Goal: Entertainment & Leisure: Consume media (video, audio)

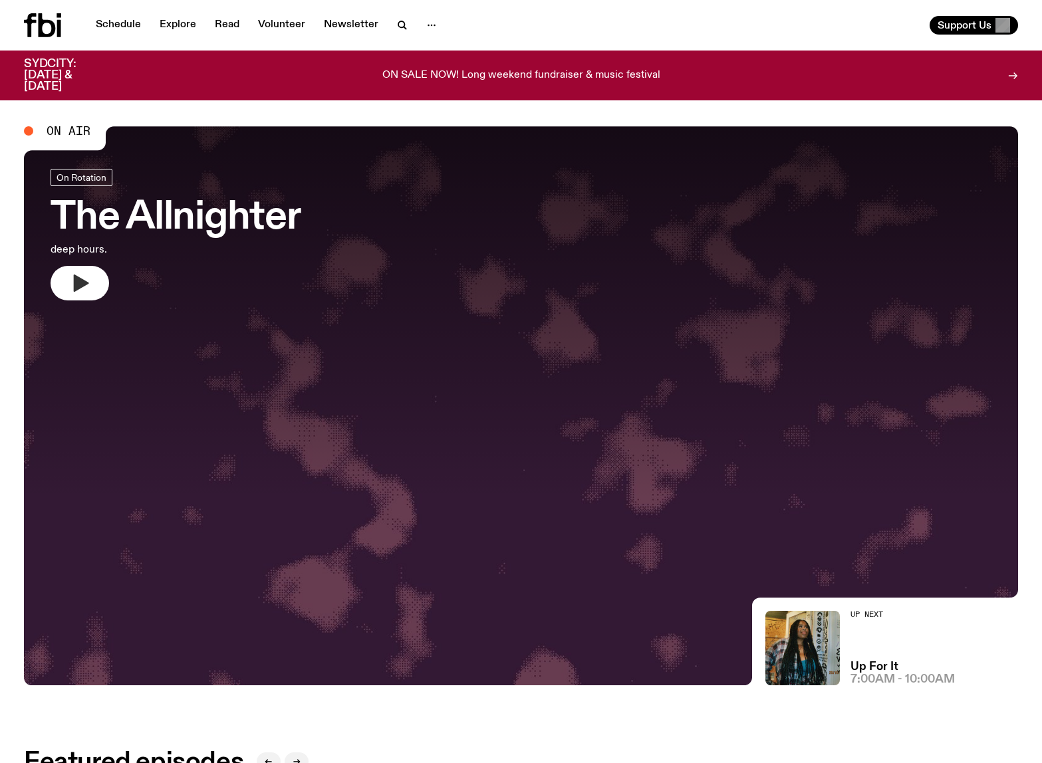
click at [85, 273] on icon "button" at bounding box center [79, 283] width 21 height 21
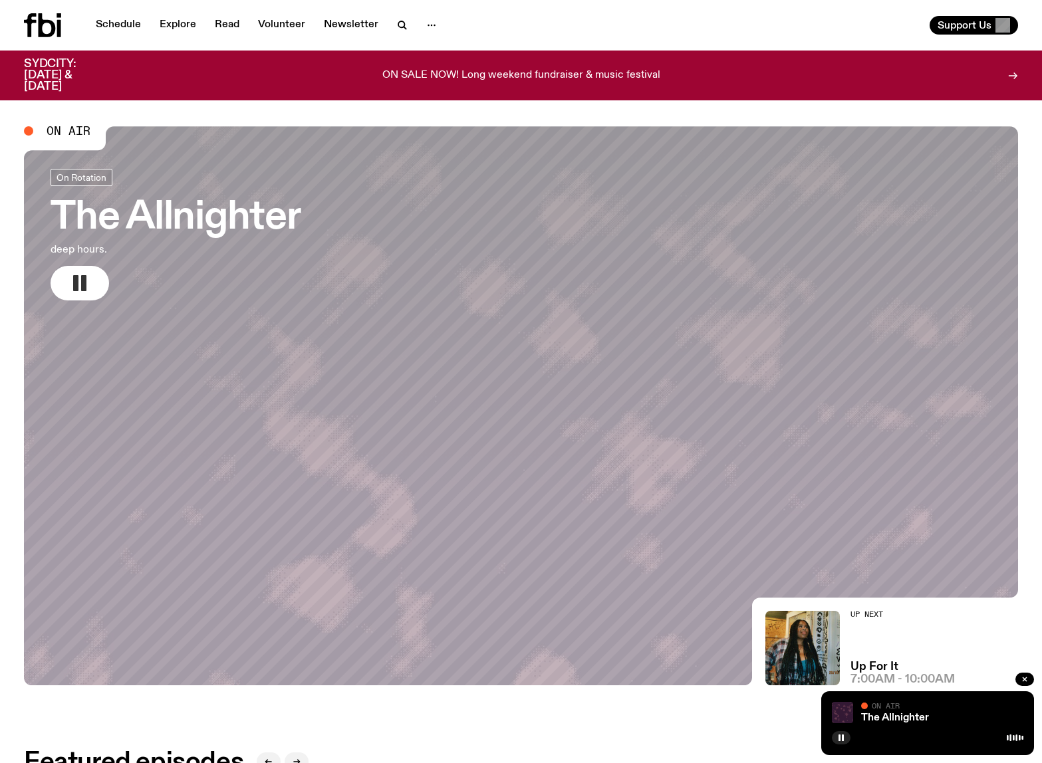
click at [81, 281] on rect "button" at bounding box center [83, 283] width 5 height 16
click at [81, 281] on icon "button" at bounding box center [81, 283] width 15 height 17
click at [426, 23] on icon "button" at bounding box center [432, 25] width 16 height 16
click at [487, 23] on div "Schedule Explore Read Volunteer Newsletter About Us Contact" at bounding box center [270, 25] width 492 height 24
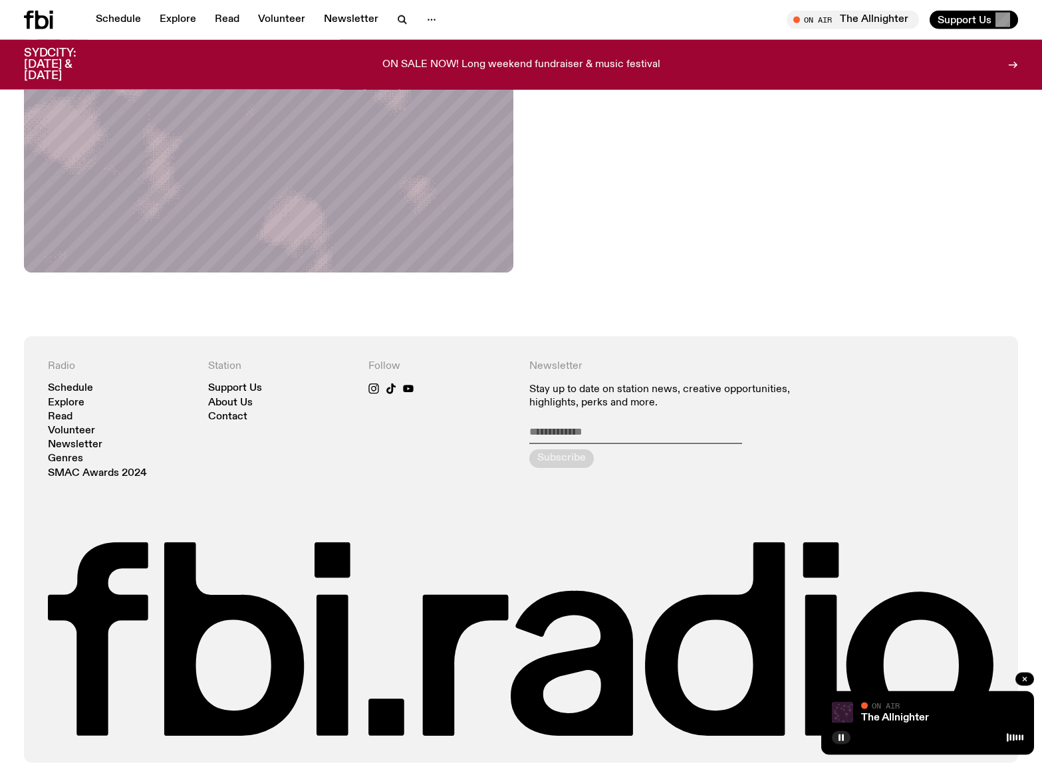
scroll to position [699, 0]
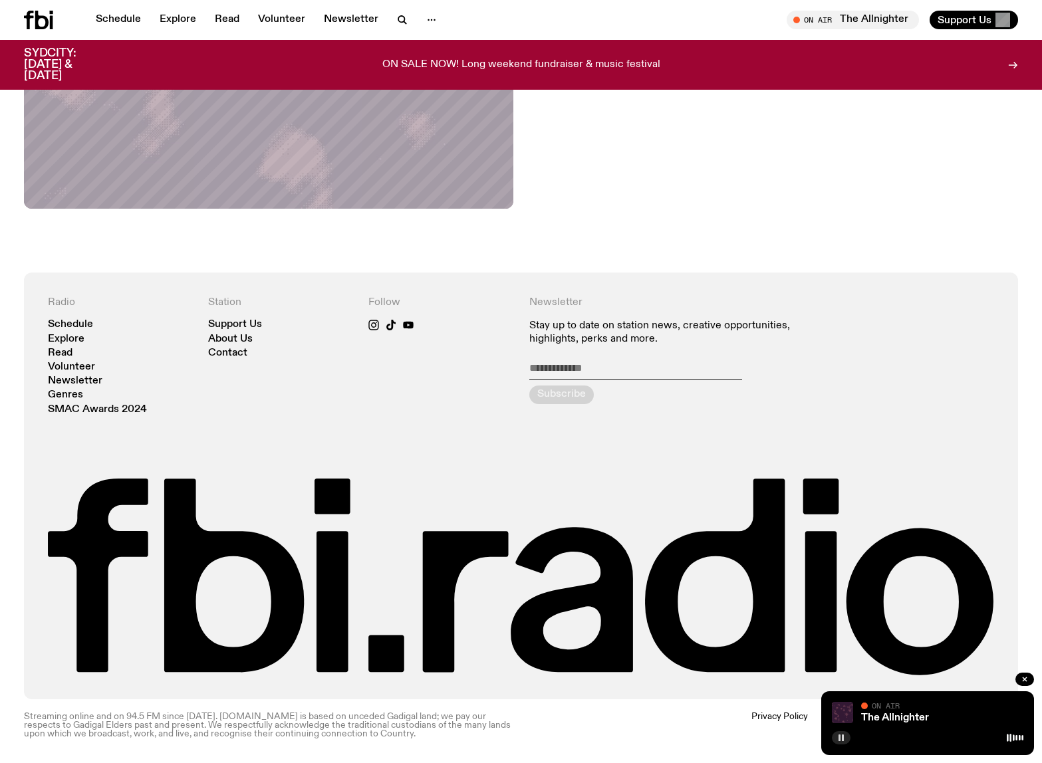
click at [840, 739] on icon "button" at bounding box center [841, 738] width 8 height 8
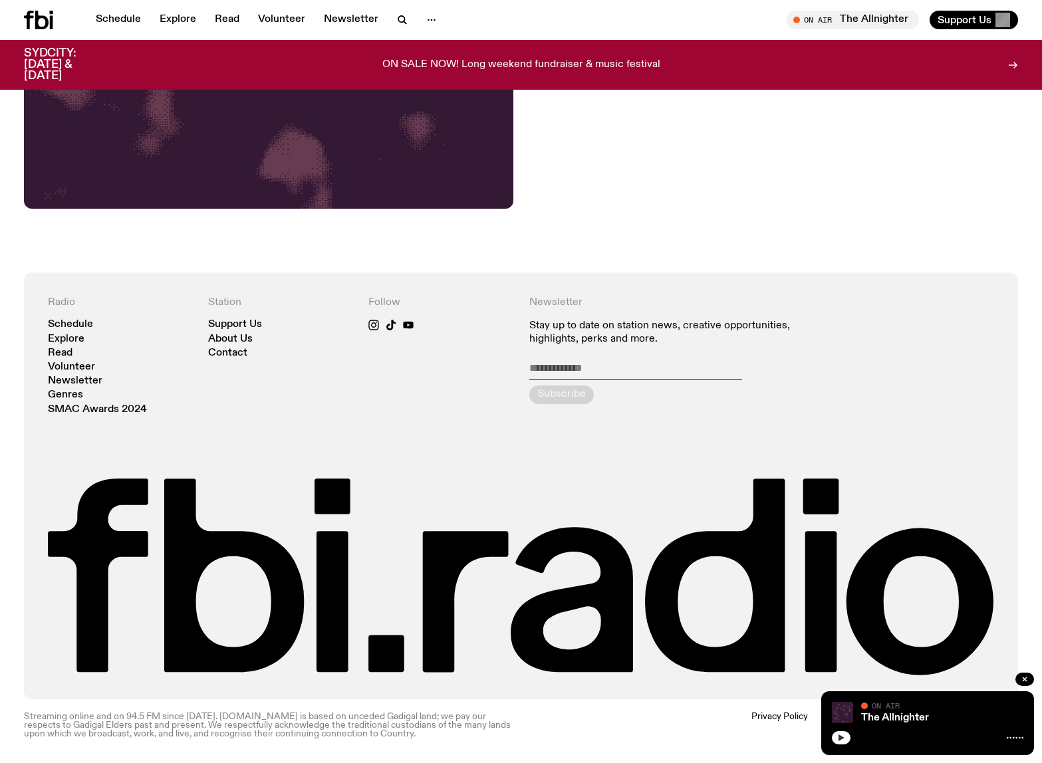
click at [842, 740] on icon "button" at bounding box center [841, 738] width 8 height 8
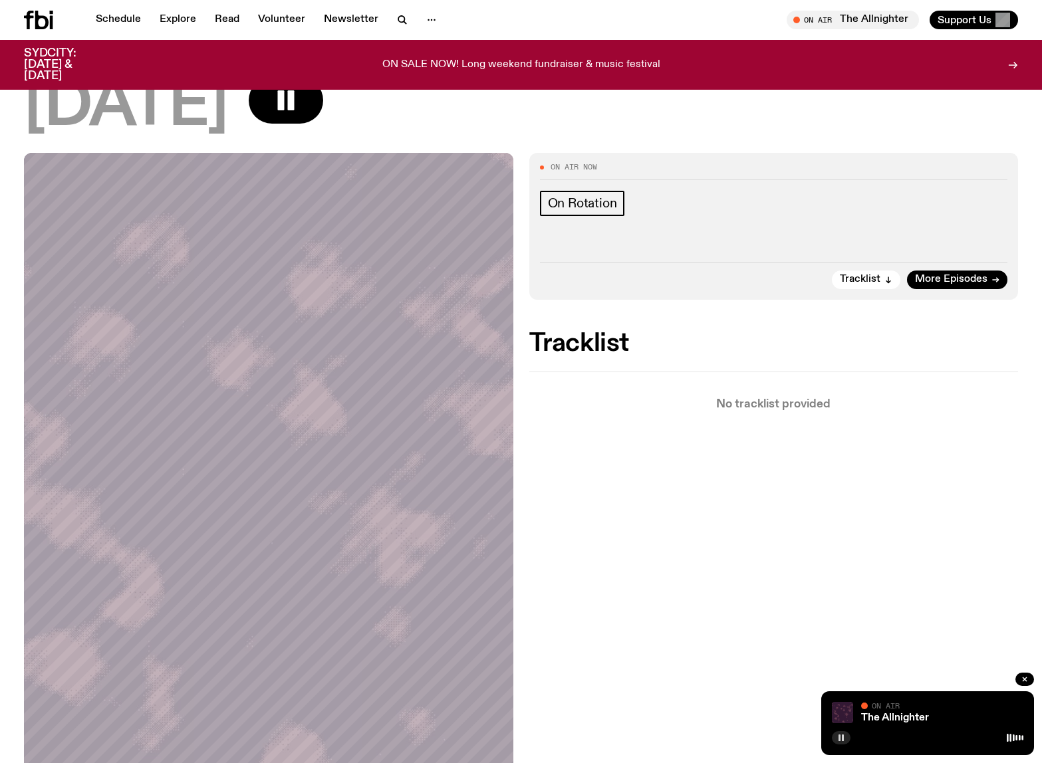
scroll to position [0, 0]
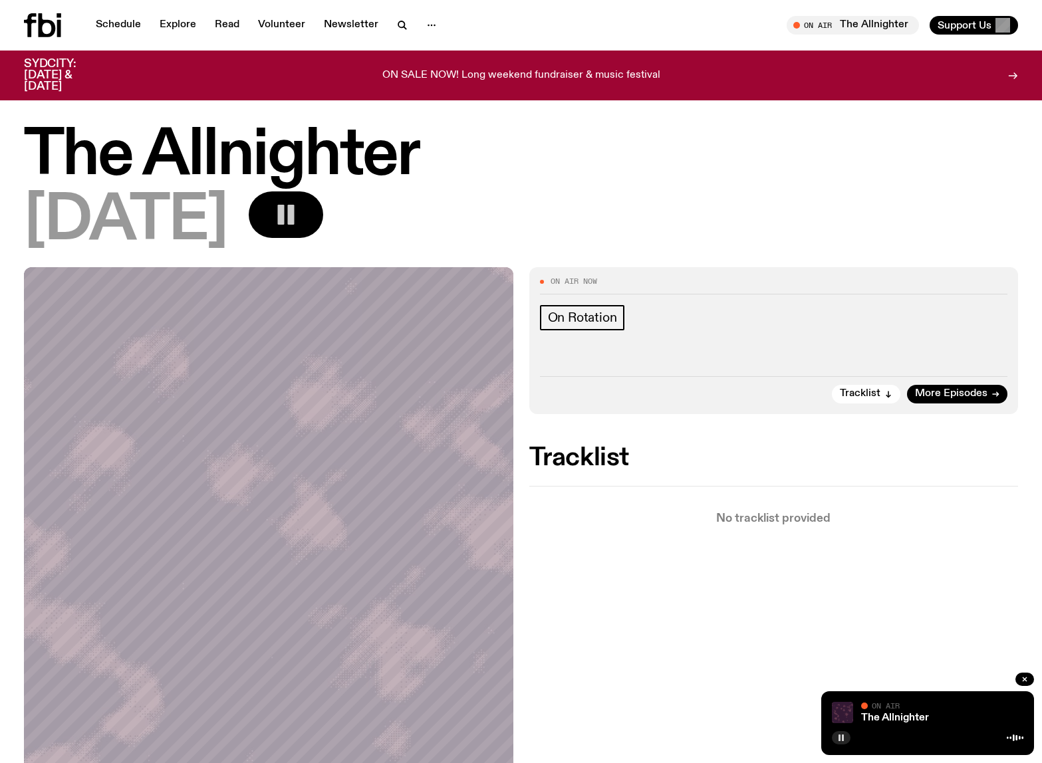
click at [295, 220] on rect "button" at bounding box center [291, 215] width 7 height 20
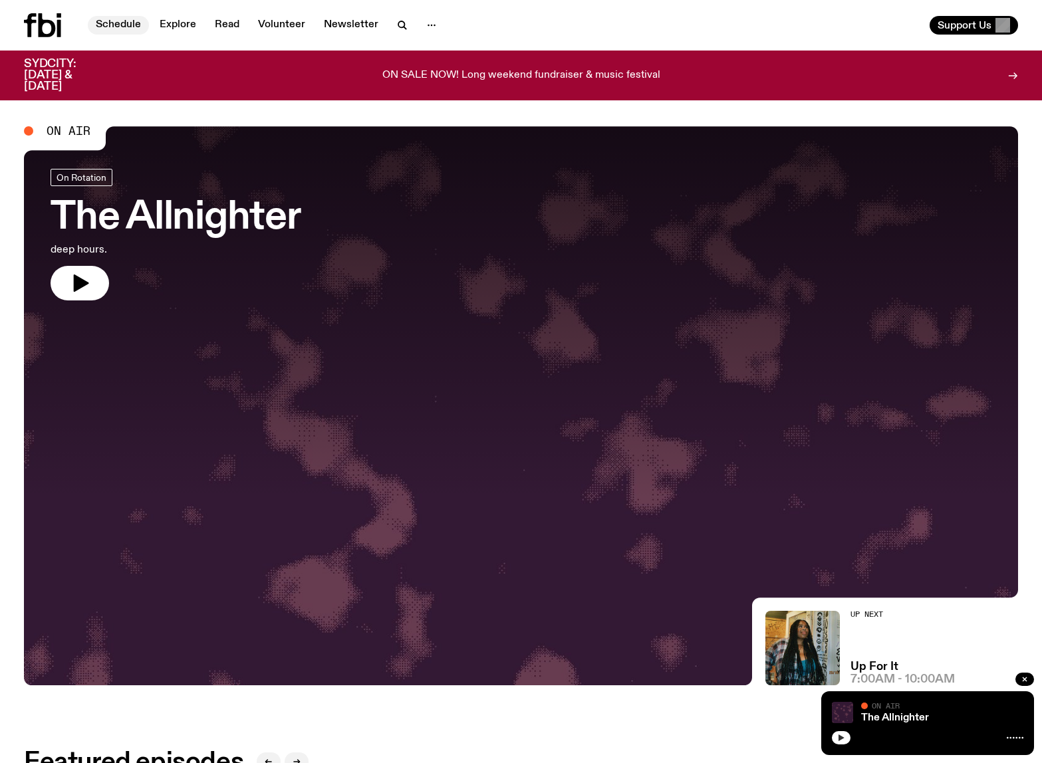
click at [110, 17] on link "Schedule" at bounding box center [118, 25] width 61 height 19
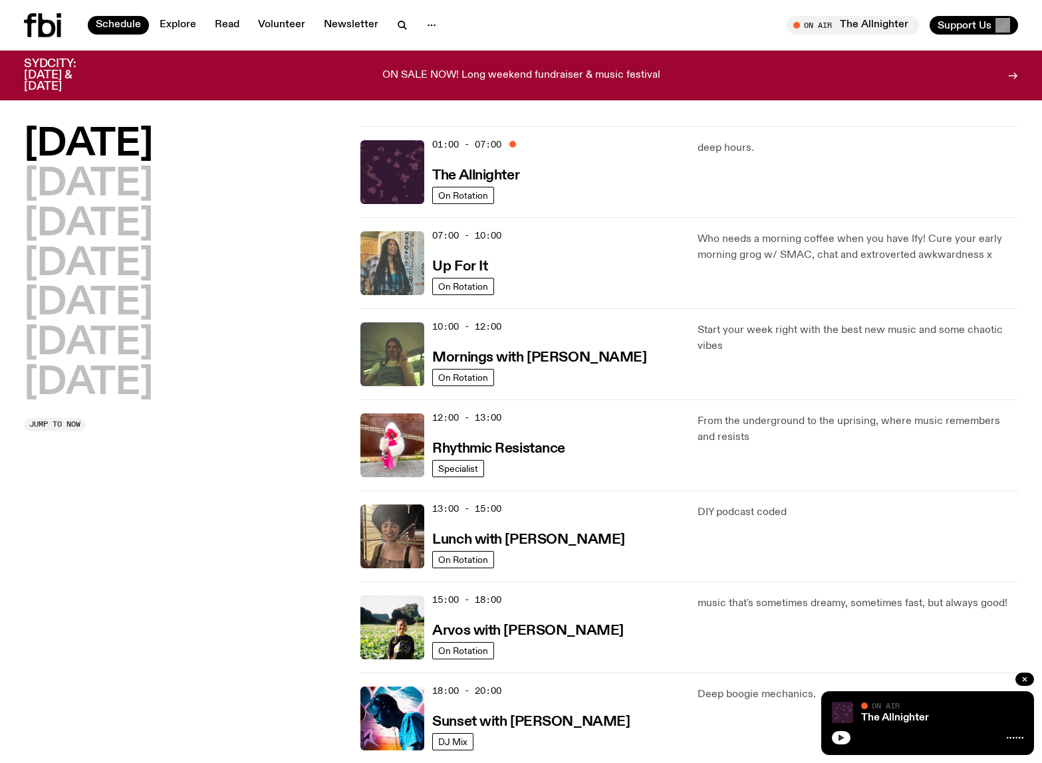
click at [418, 267] on img at bounding box center [392, 263] width 64 height 64
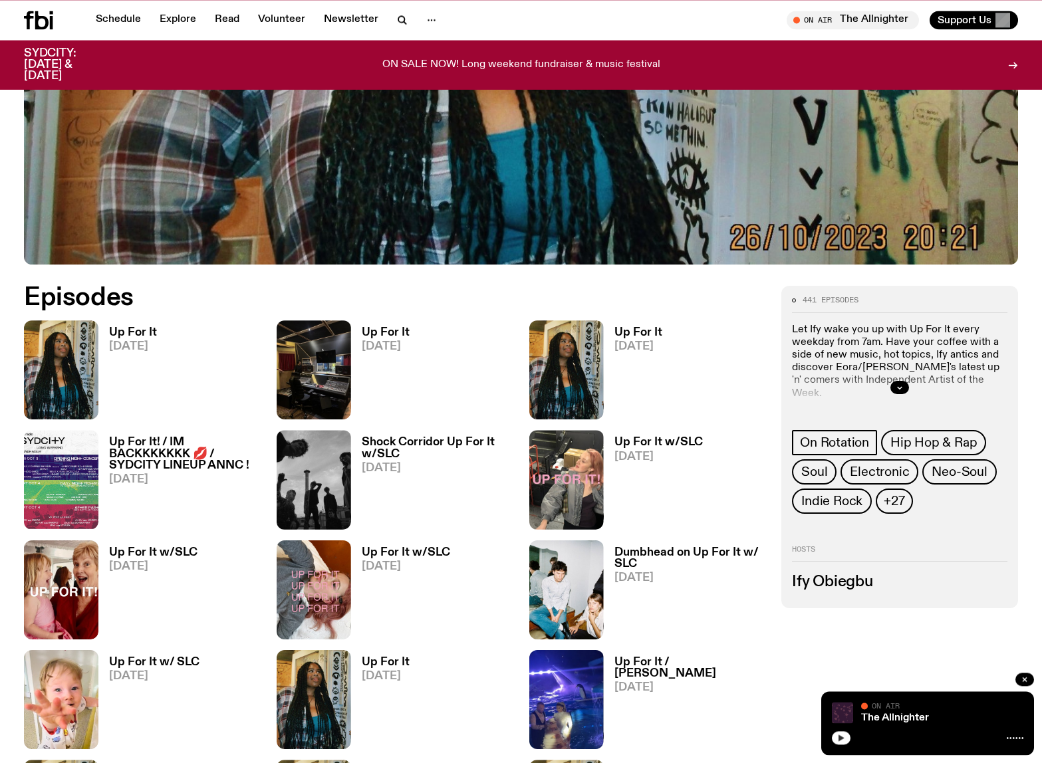
scroll to position [543, 0]
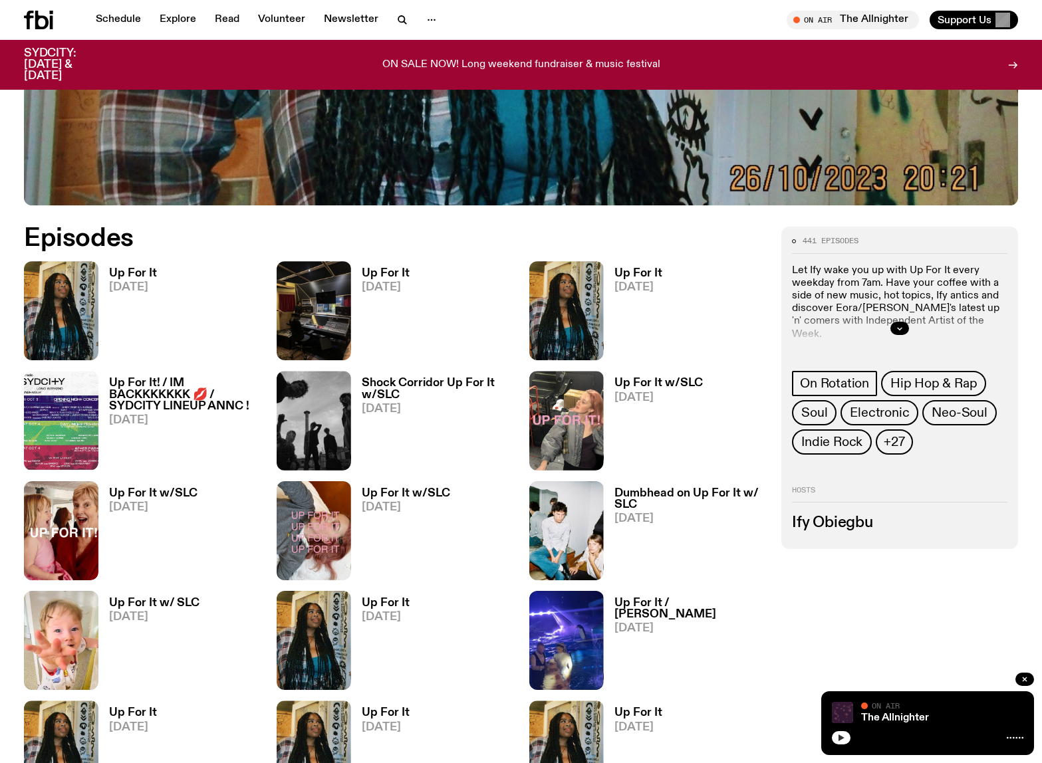
click at [844, 742] on button "button" at bounding box center [841, 737] width 19 height 13
click at [870, 709] on div "On Air" at bounding box center [880, 705] width 39 height 9
click at [868, 715] on link "The Allnighter" at bounding box center [895, 718] width 68 height 11
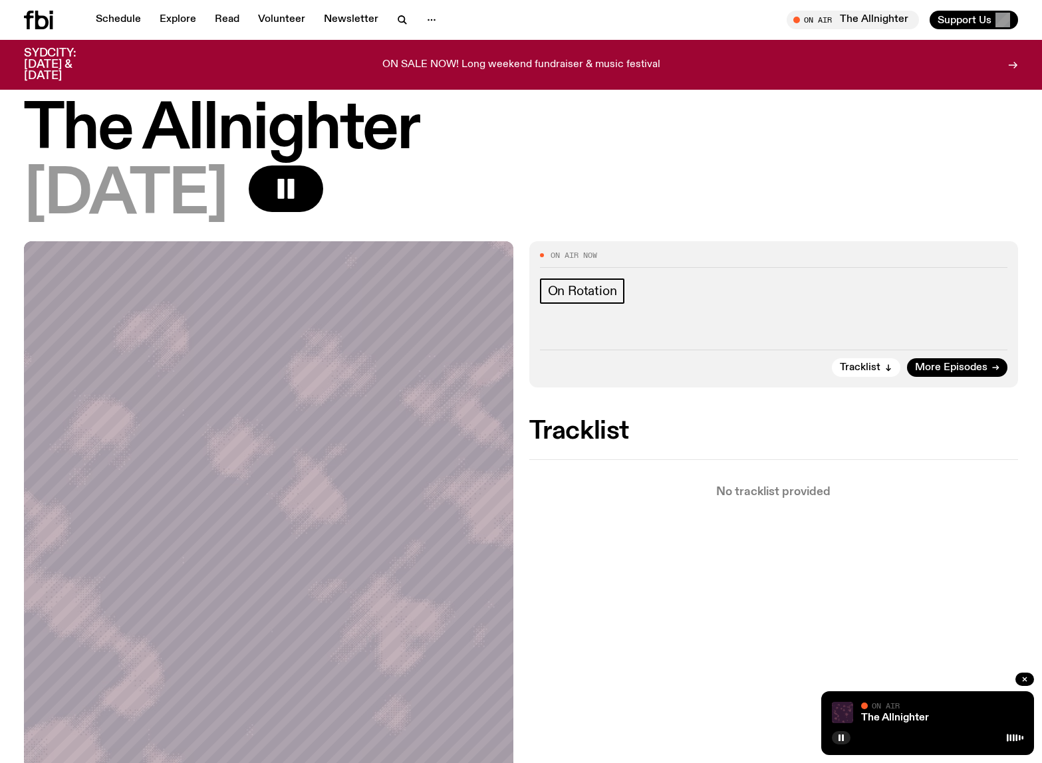
scroll to position [21, 0]
